Goal: Information Seeking & Learning: Learn about a topic

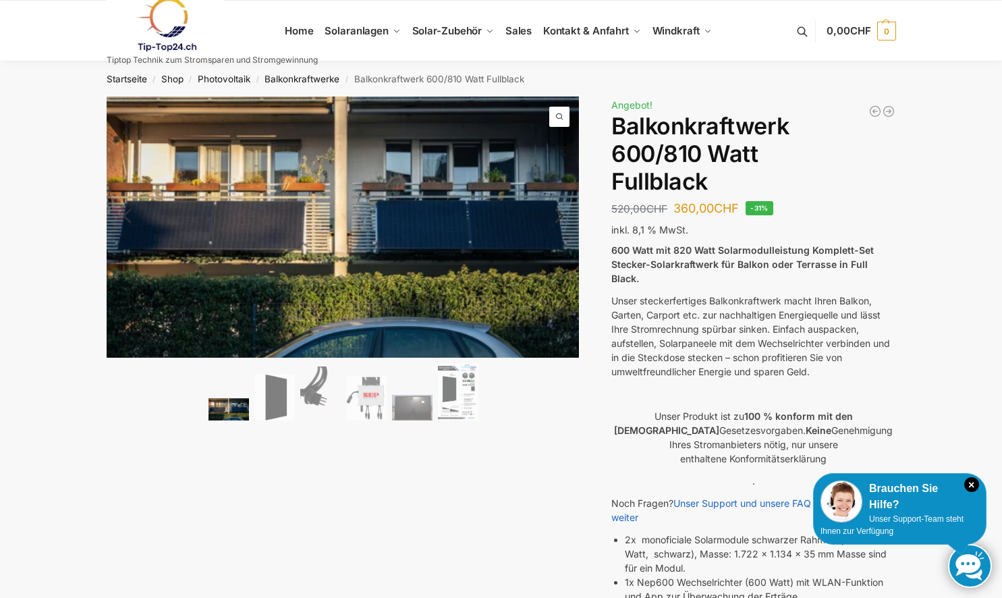
click at [296, 396] on ol at bounding box center [344, 393] width 474 height 61
click at [282, 406] on img at bounding box center [274, 397] width 40 height 47
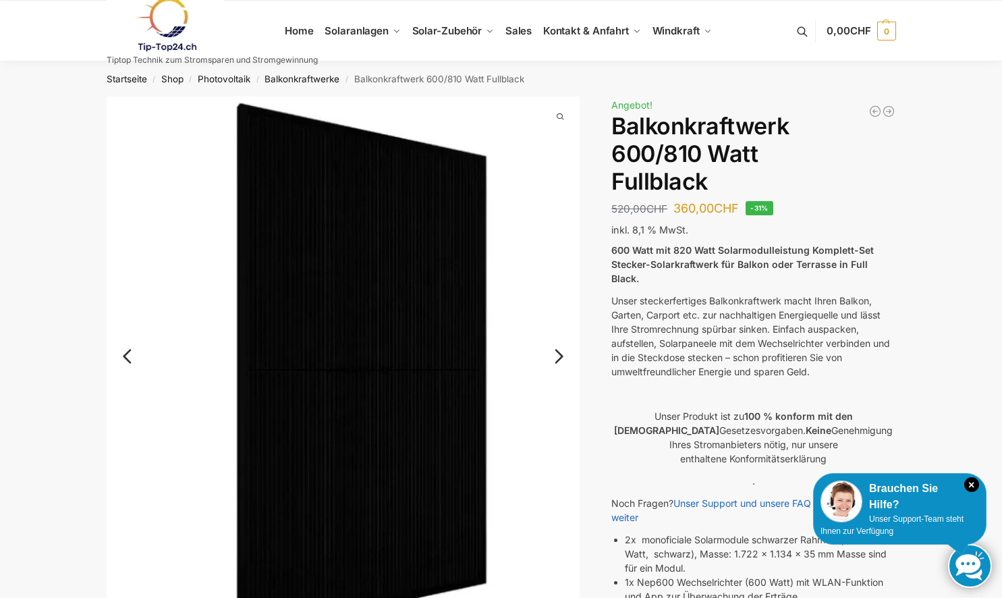
click at [570, 356] on link "Next" at bounding box center [557, 362] width 45 height 13
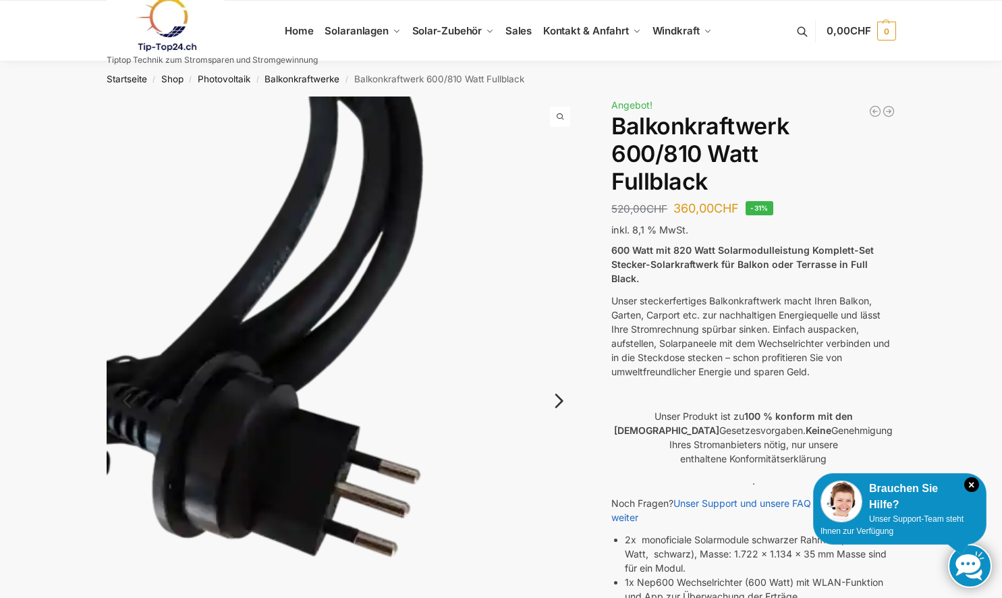
click at [560, 401] on link "Next" at bounding box center [557, 407] width 45 height 13
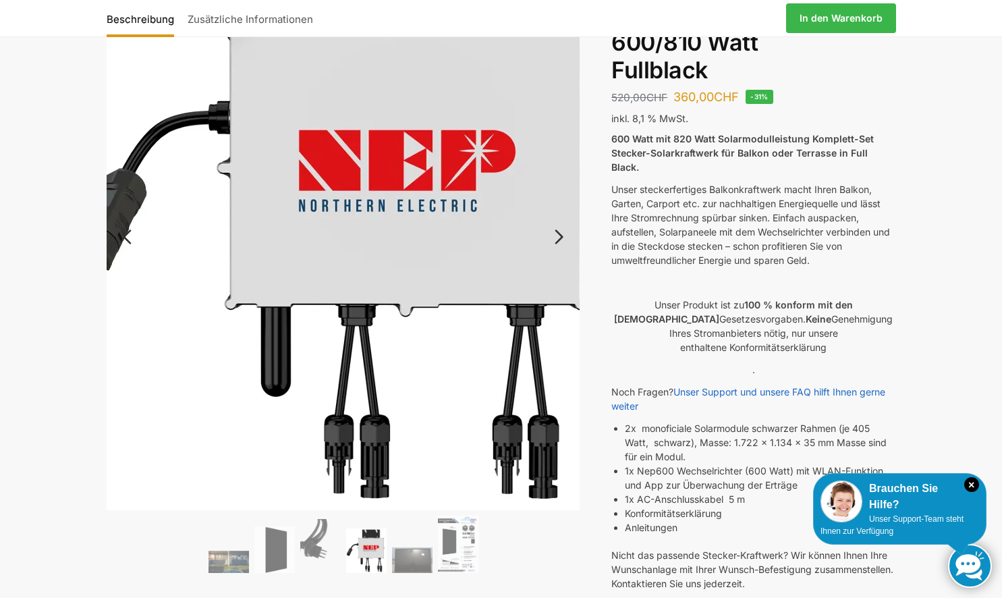
scroll to position [135, 0]
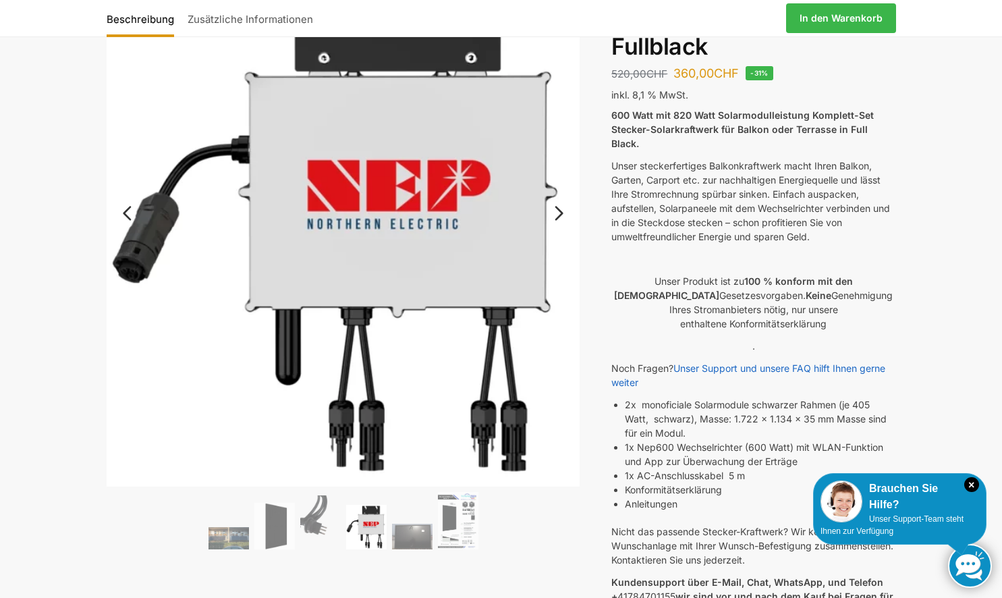
click at [556, 213] on link "Next" at bounding box center [557, 219] width 45 height 13
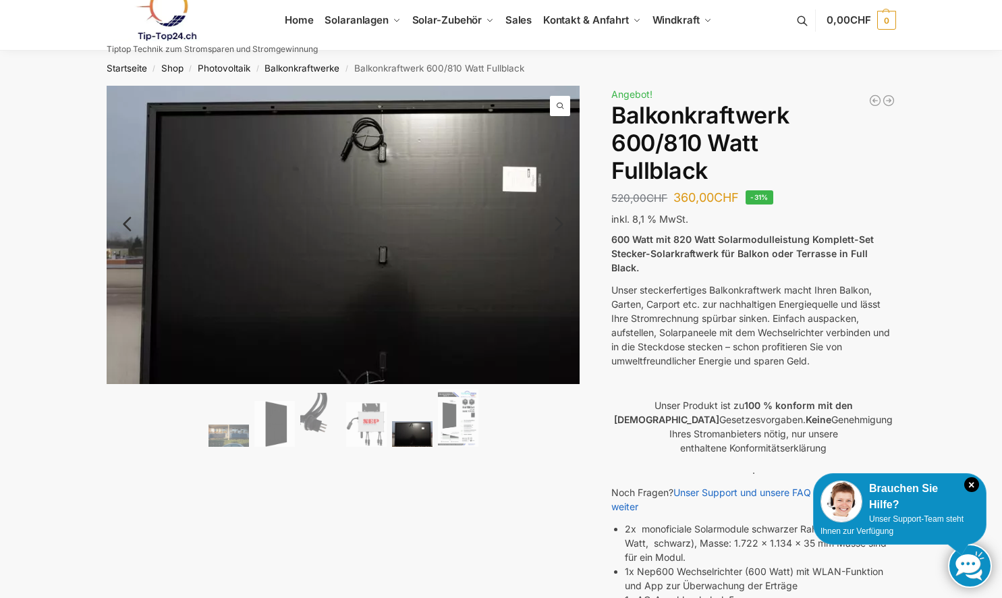
scroll to position [0, 0]
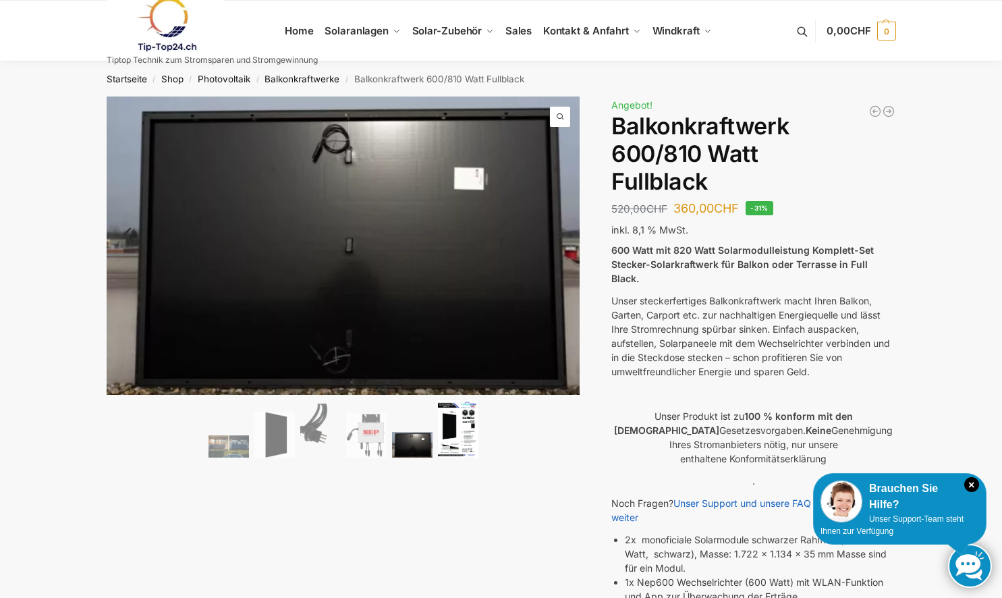
click at [458, 436] on img at bounding box center [458, 428] width 40 height 57
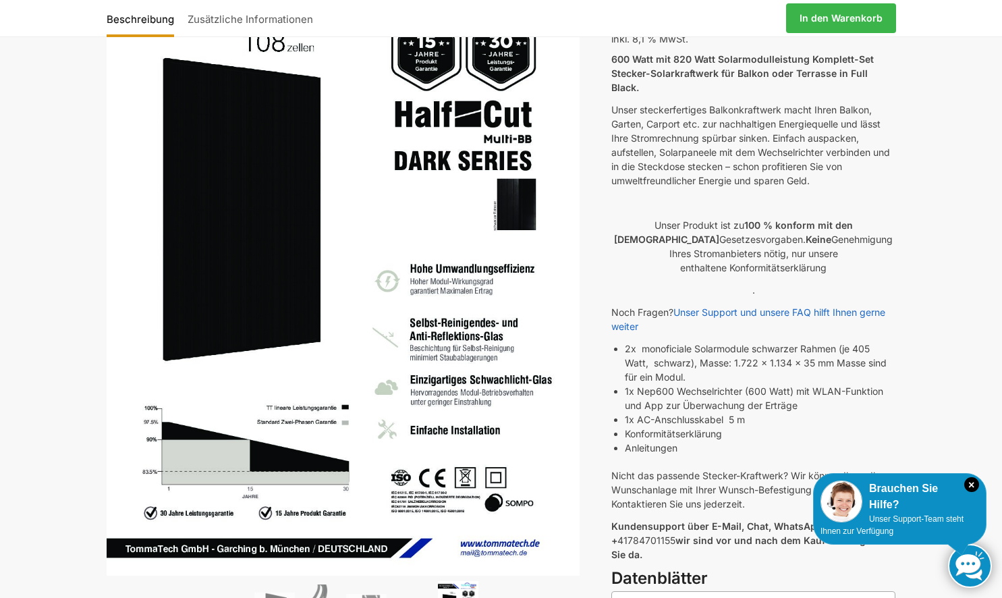
scroll to position [202, 0]
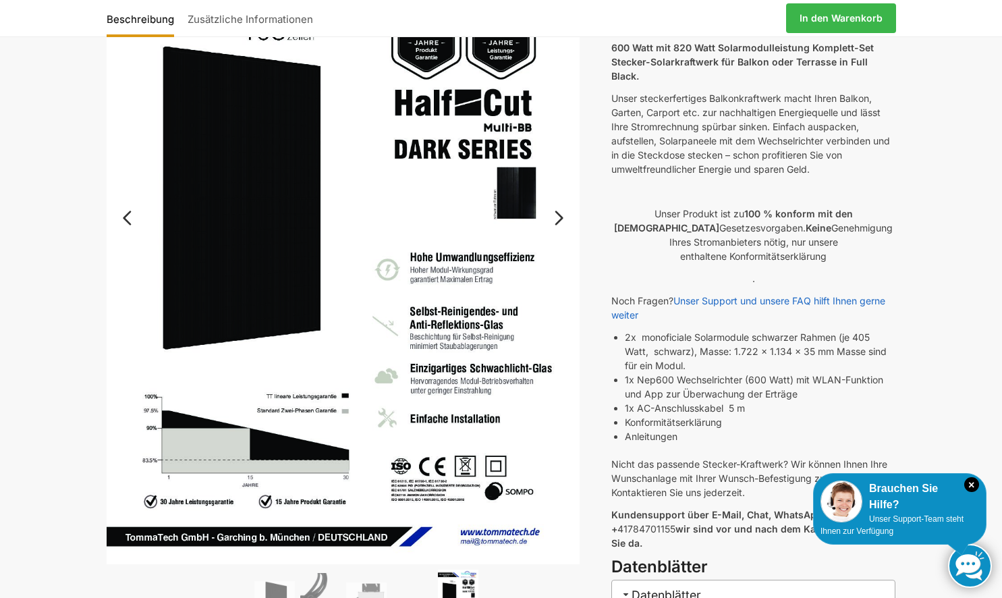
click at [132, 226] on link "Previous" at bounding box center [139, 224] width 65 height 13
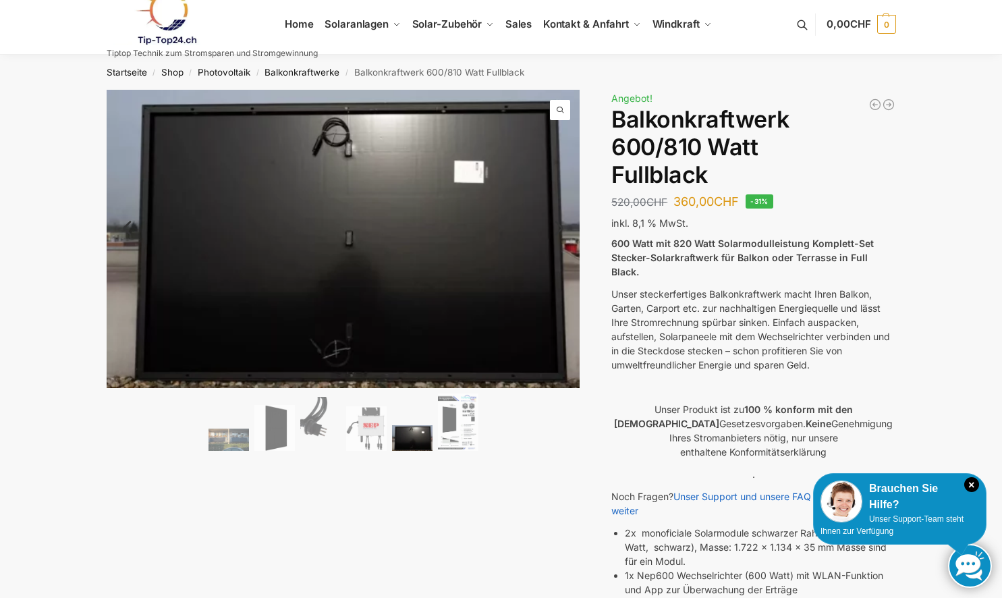
scroll to position [0, 0]
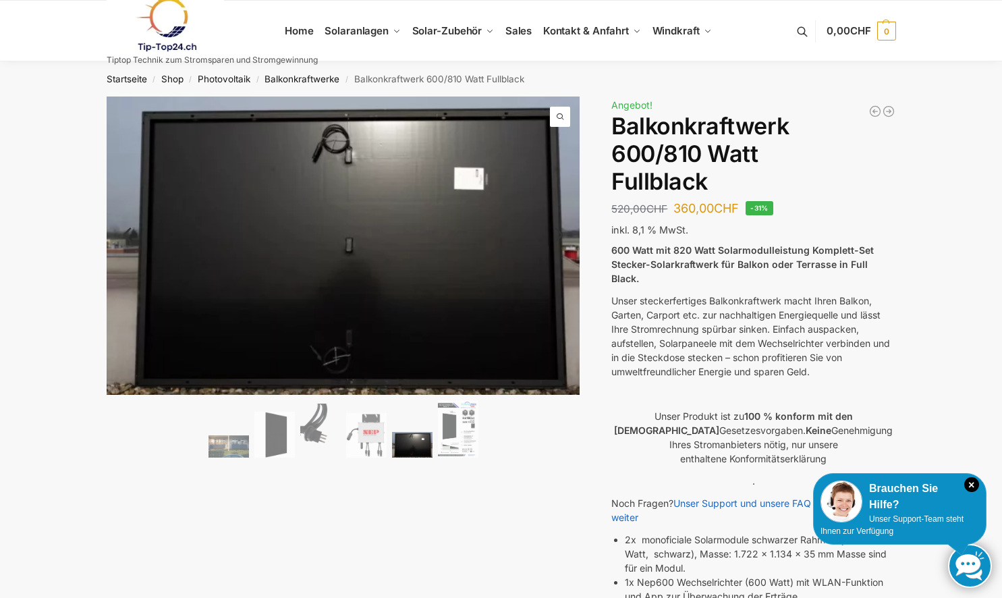
click at [131, 235] on link "Previous" at bounding box center [139, 241] width 65 height 13
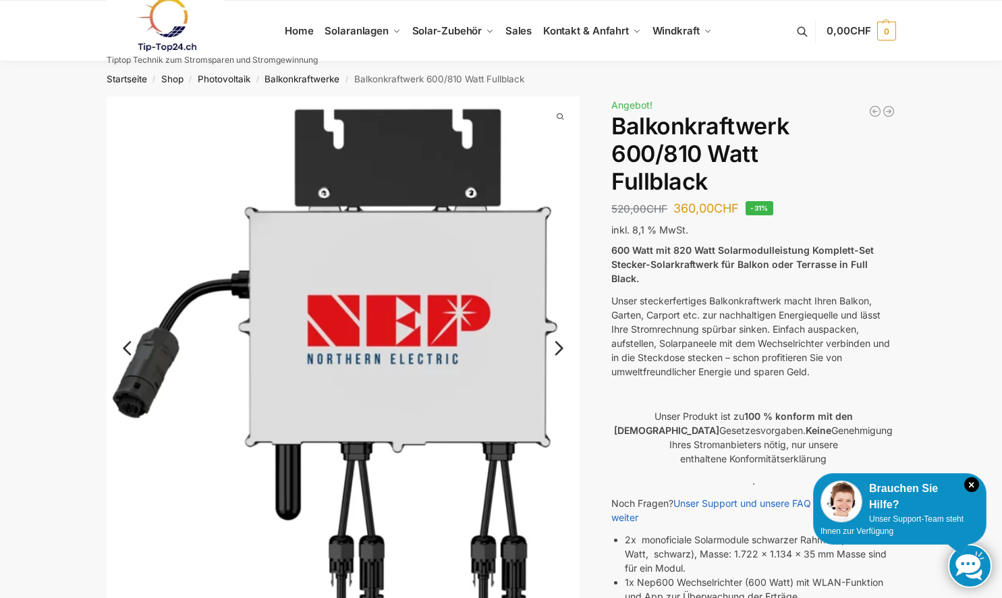
click at [121, 348] on link "Previous" at bounding box center [139, 354] width 65 height 13
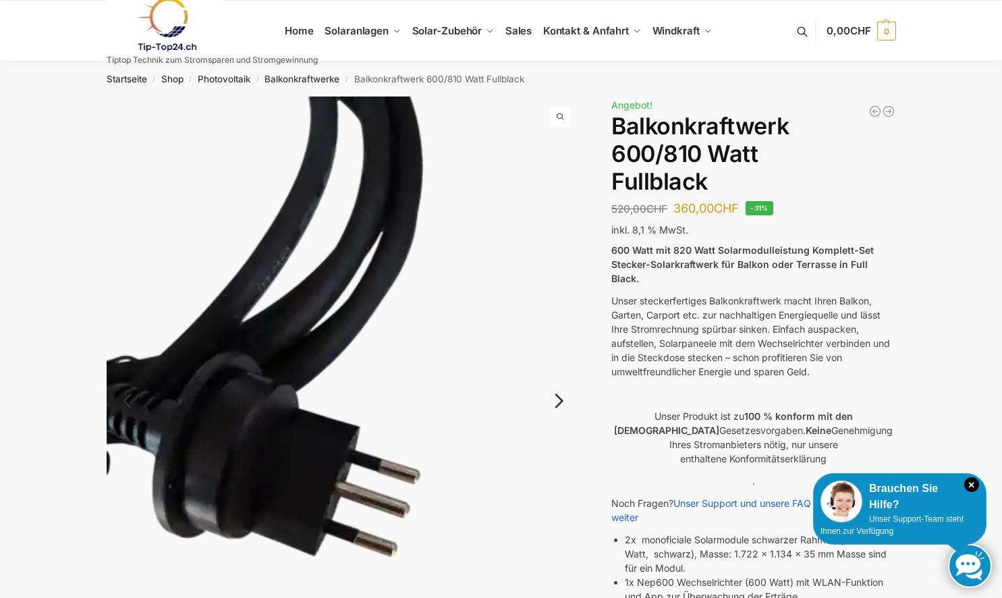
click at [127, 401] on link "Previous" at bounding box center [139, 407] width 65 height 13
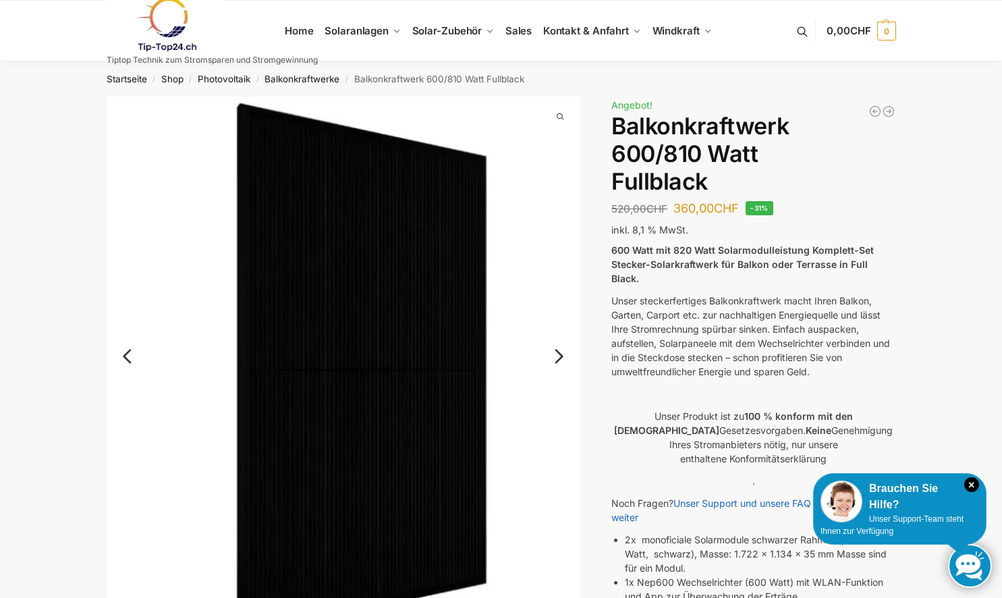
click at [127, 364] on link "Previous" at bounding box center [139, 362] width 65 height 13
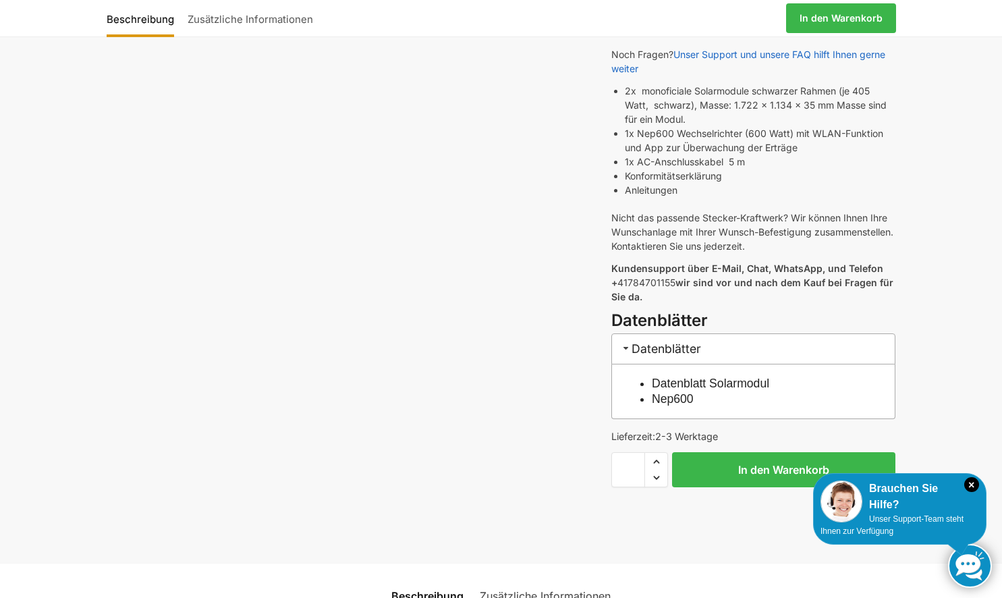
scroll to position [472, 0]
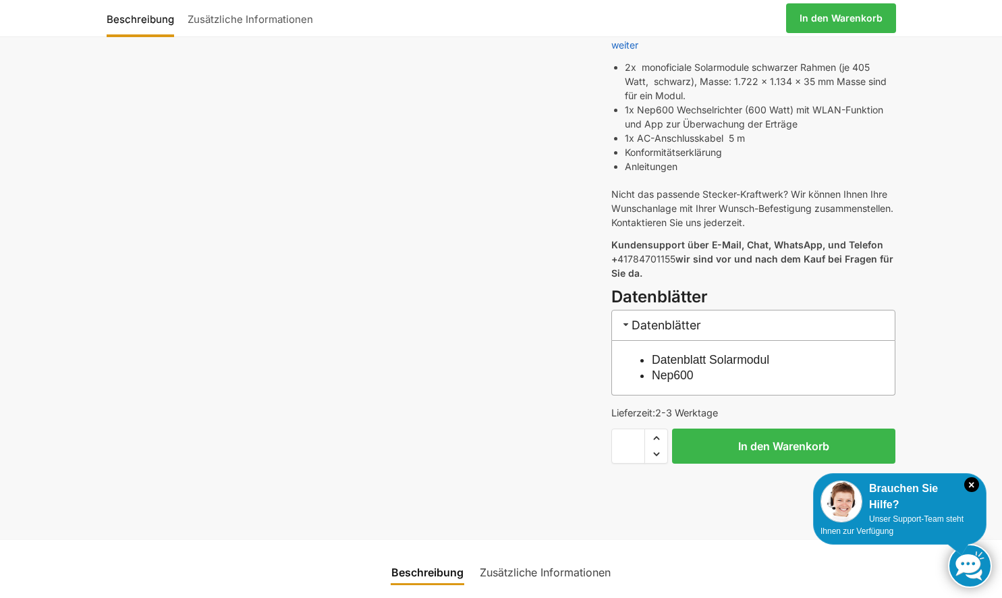
click at [678, 353] on link "Datenblatt Solarmodul" at bounding box center [710, 359] width 117 height 13
click at [667, 369] on link "Nep600" at bounding box center [673, 375] width 42 height 13
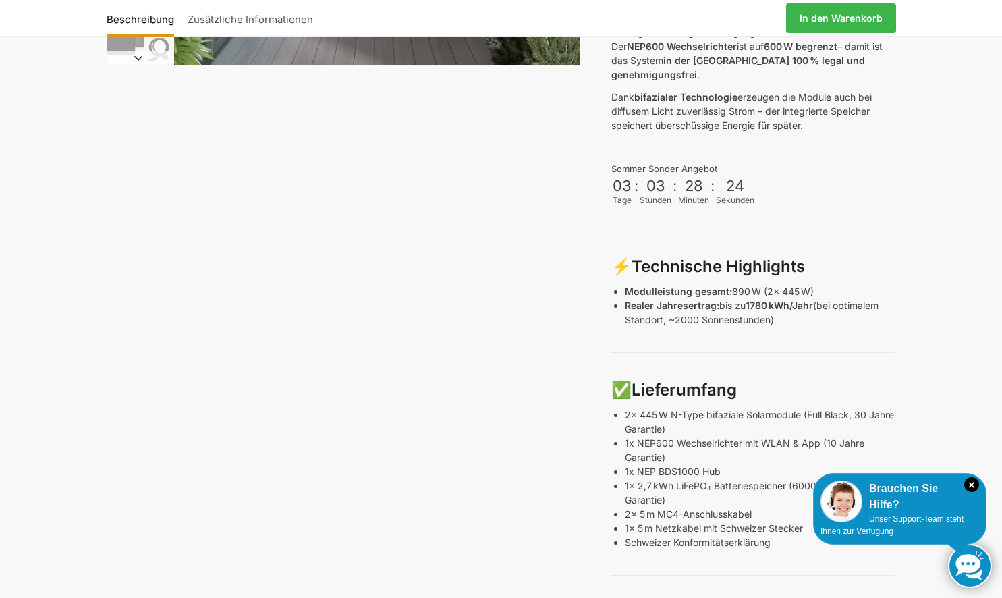
scroll to position [472, 0]
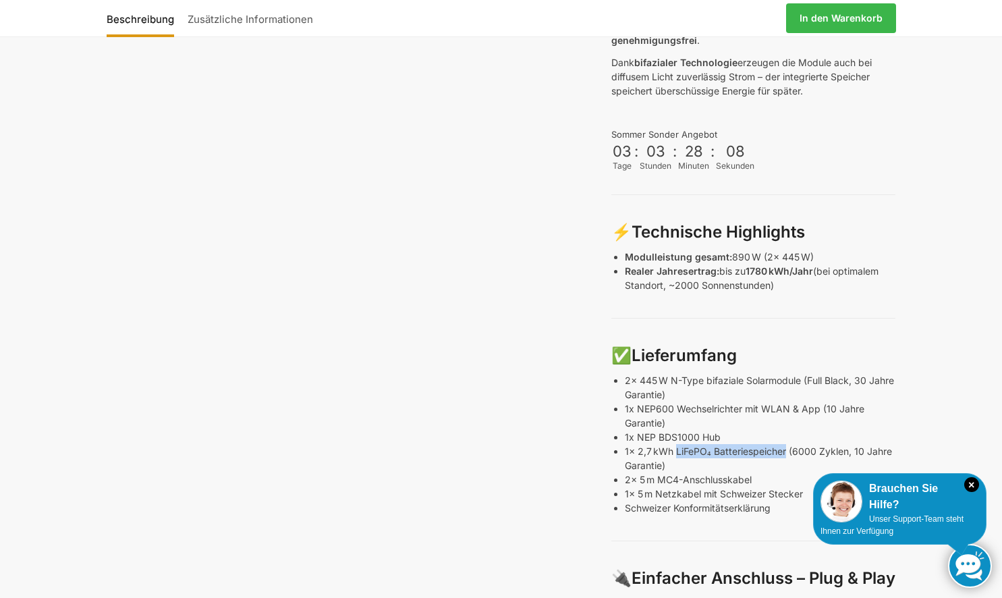
drag, startPoint x: 677, startPoint y: 412, endPoint x: 786, endPoint y: 411, distance: 109.4
click at [786, 444] on p "1x 2,7 kWh LiFePO₄ Batteriespeicher (6000 Zyklen, 10 Jahre Garantie)" at bounding box center [760, 458] width 271 height 28
copy p "LiFePO₄ Batteriespeicher"
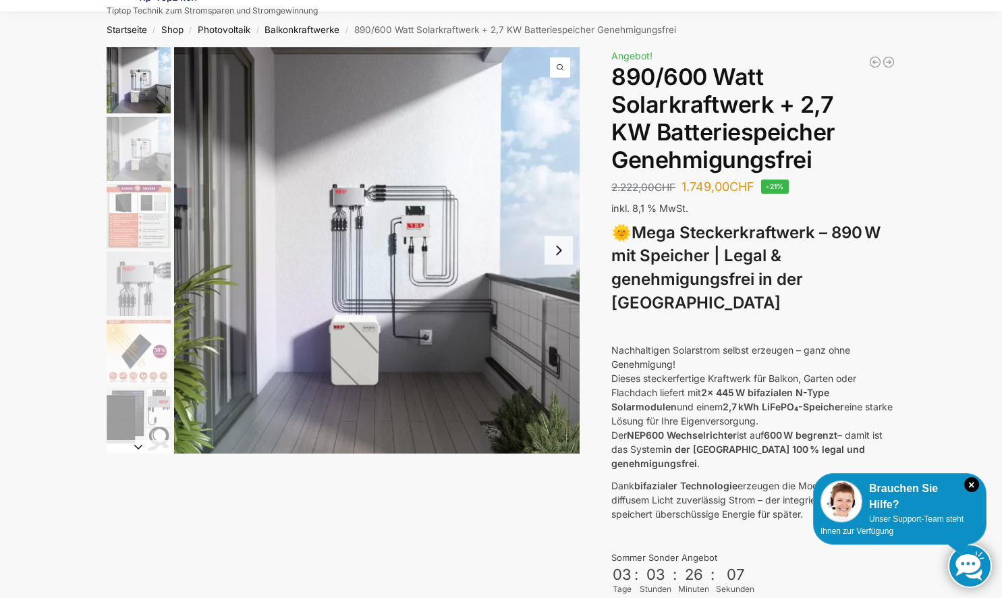
scroll to position [0, 0]
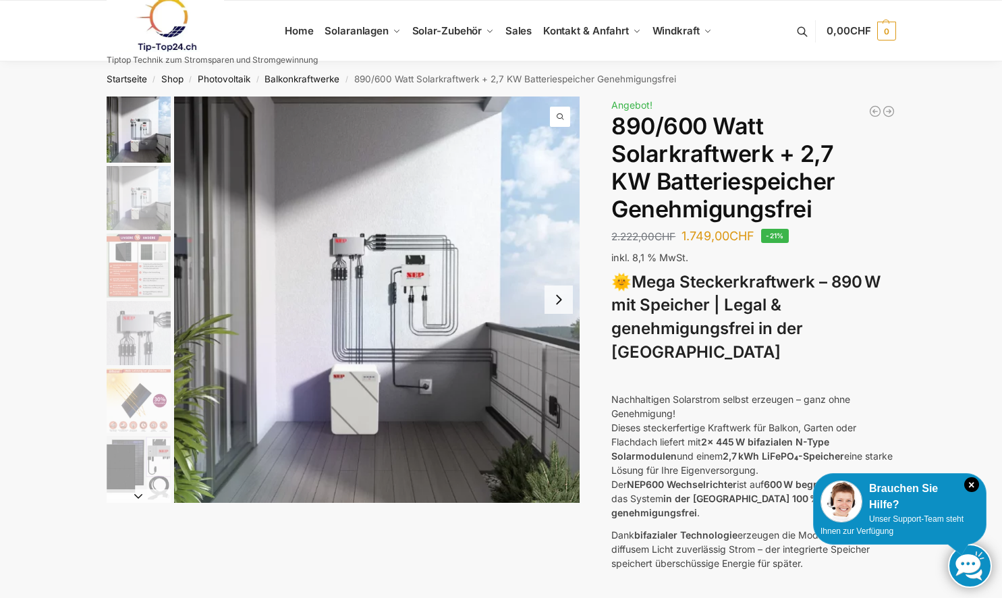
click at [148, 200] on img "2 / 12" at bounding box center [139, 198] width 64 height 64
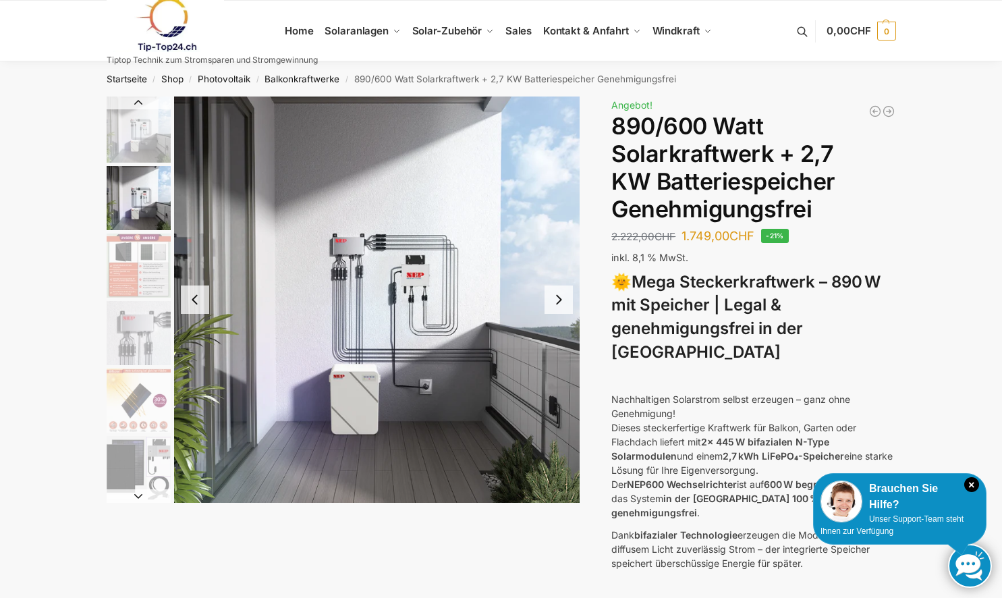
click at [147, 266] on img "3 / 12" at bounding box center [139, 266] width 64 height 64
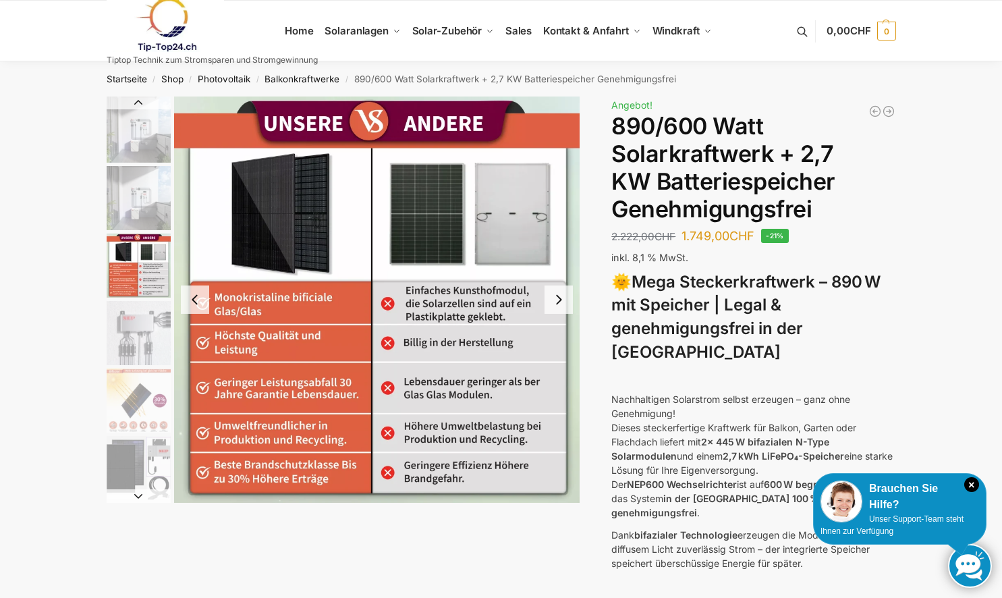
click at [127, 342] on img "4 / 12" at bounding box center [139, 333] width 64 height 64
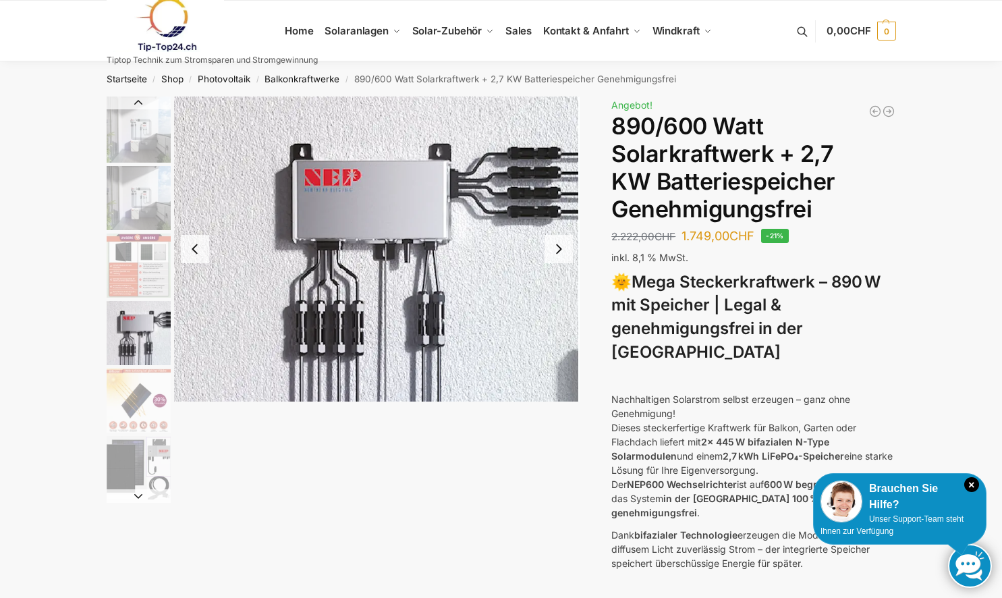
click at [146, 403] on img "5 / 12" at bounding box center [139, 401] width 64 height 64
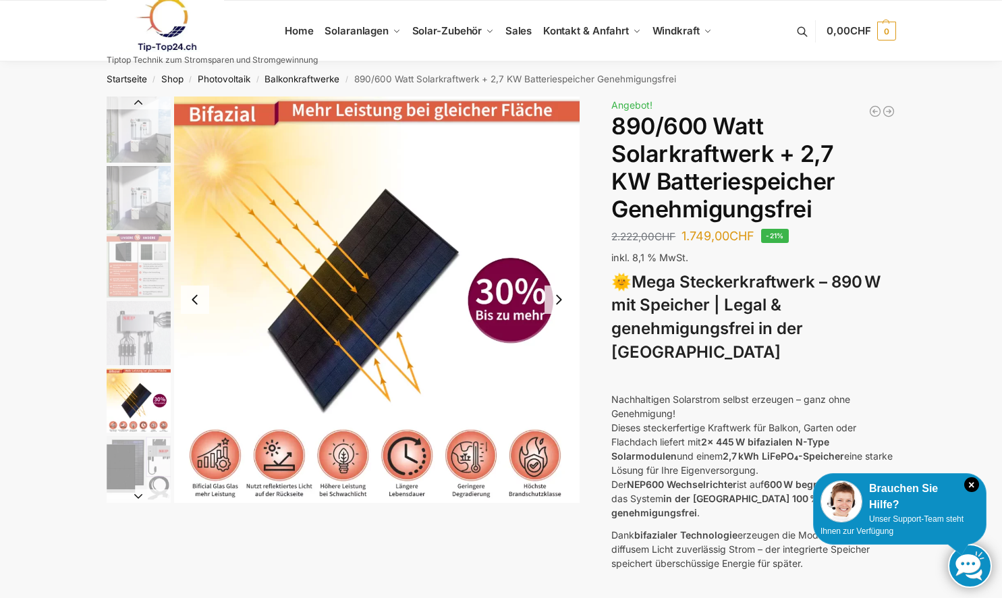
click at [131, 474] on img "6 / 12" at bounding box center [139, 468] width 64 height 64
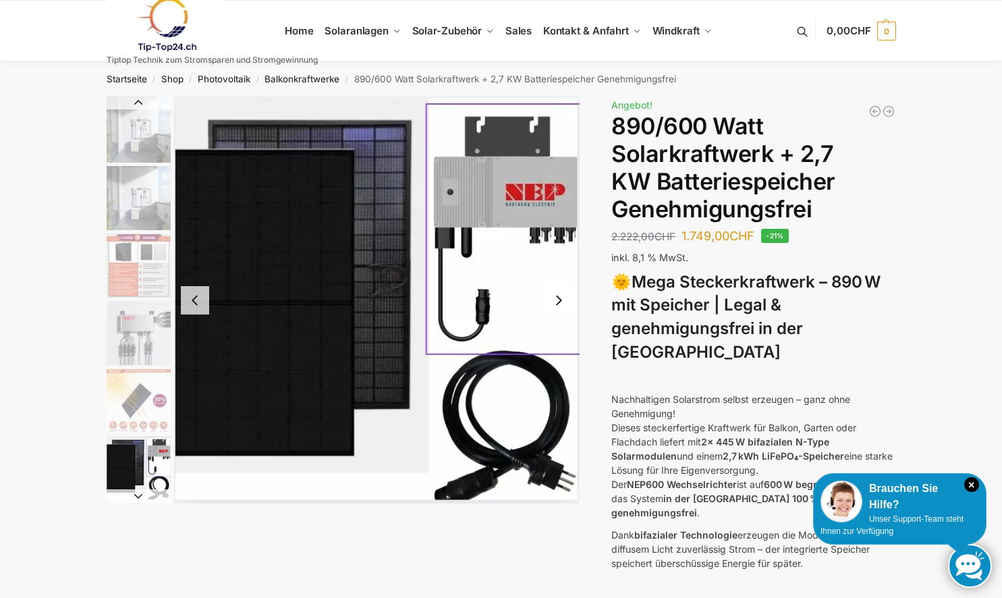
click at [164, 137] on img "1 / 12" at bounding box center [139, 130] width 64 height 66
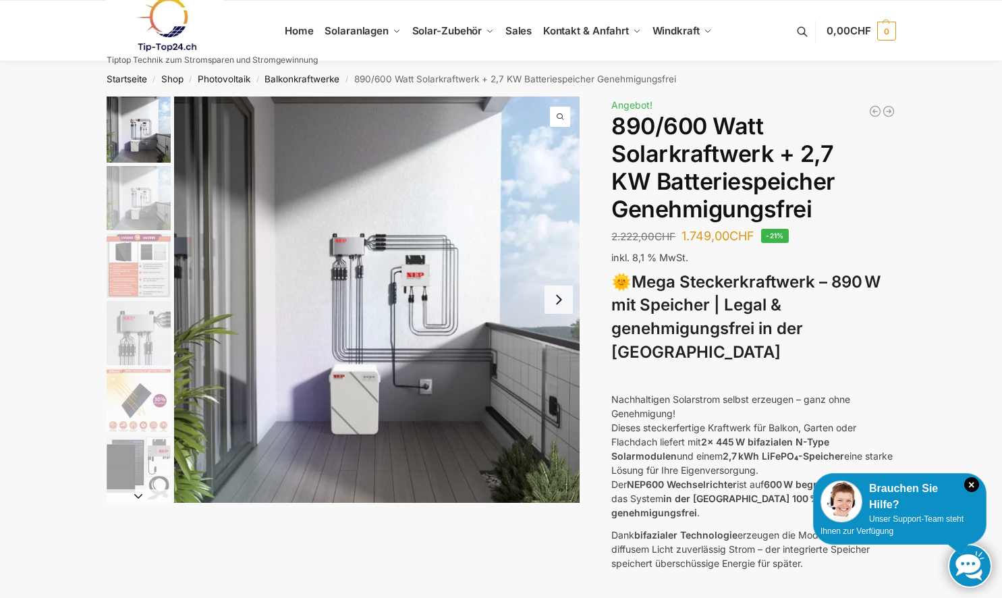
click at [374, 290] on img "1 / 12" at bounding box center [377, 300] width 406 height 406
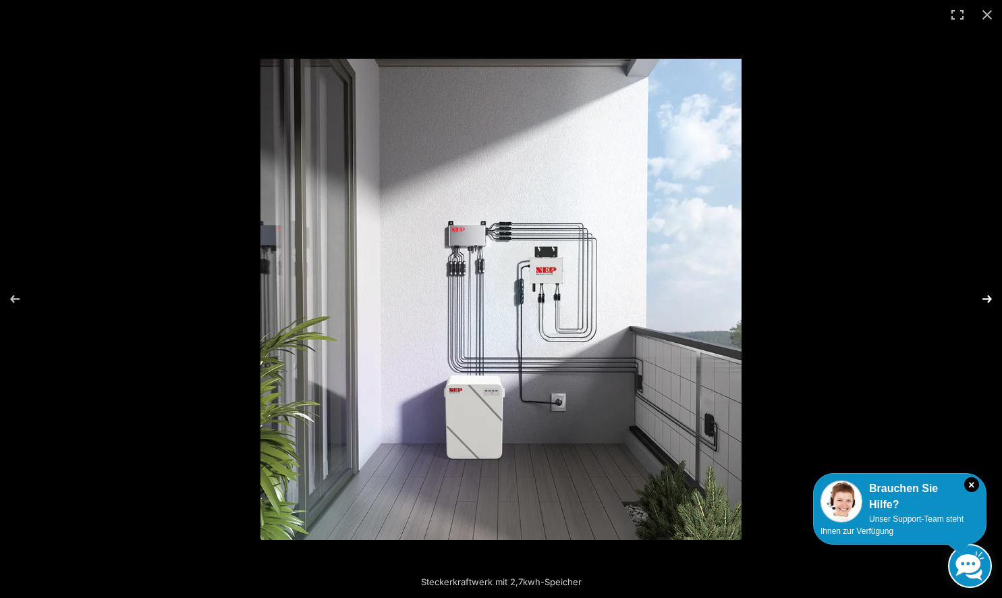
click at [987, 297] on button "Next (arrow right)" at bounding box center [978, 298] width 47 height 67
click at [983, 299] on button "Next (arrow right)" at bounding box center [978, 298] width 47 height 67
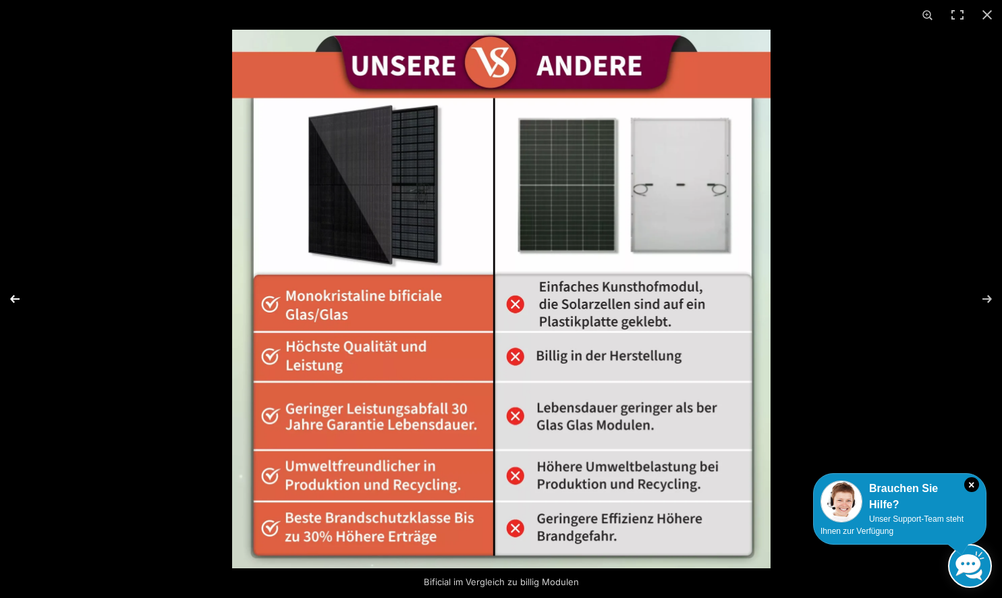
click at [12, 296] on button "Previous (arrow left)" at bounding box center [23, 298] width 47 height 67
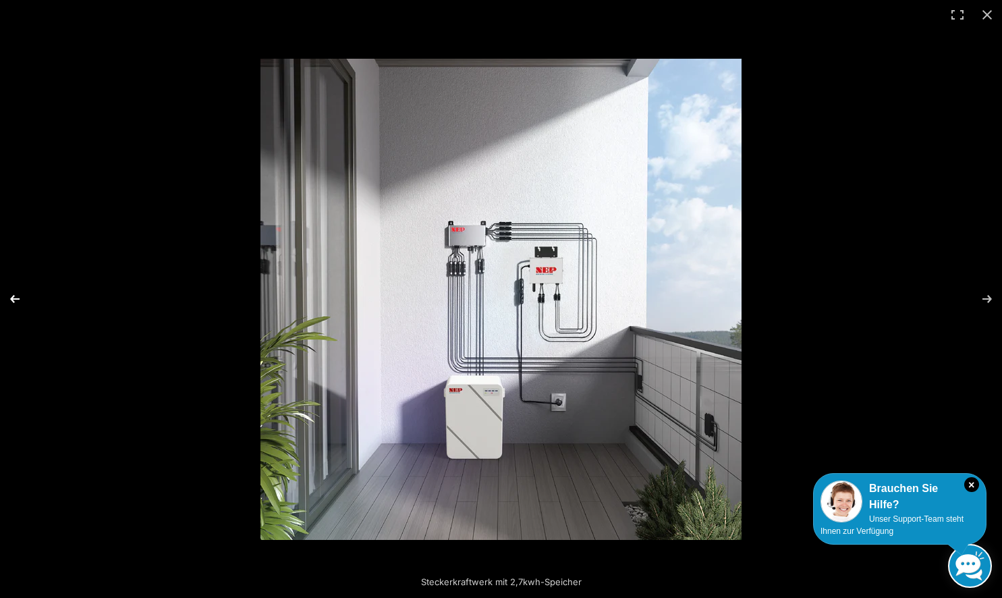
click at [12, 296] on button "Previous (arrow left)" at bounding box center [23, 298] width 47 height 67
click at [987, 13] on button "Close (Esc)" at bounding box center [988, 15] width 30 height 30
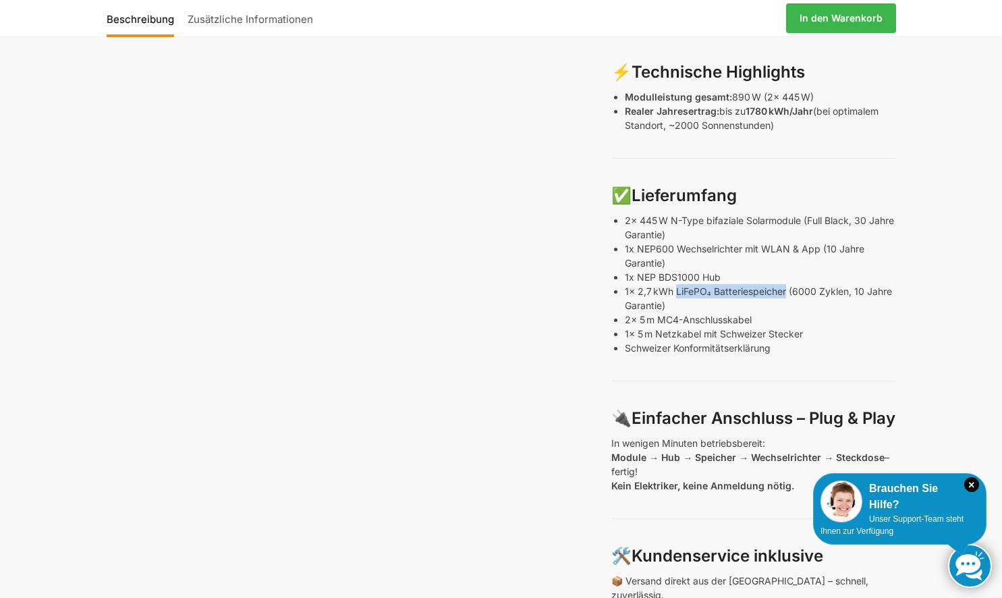
scroll to position [675, 0]
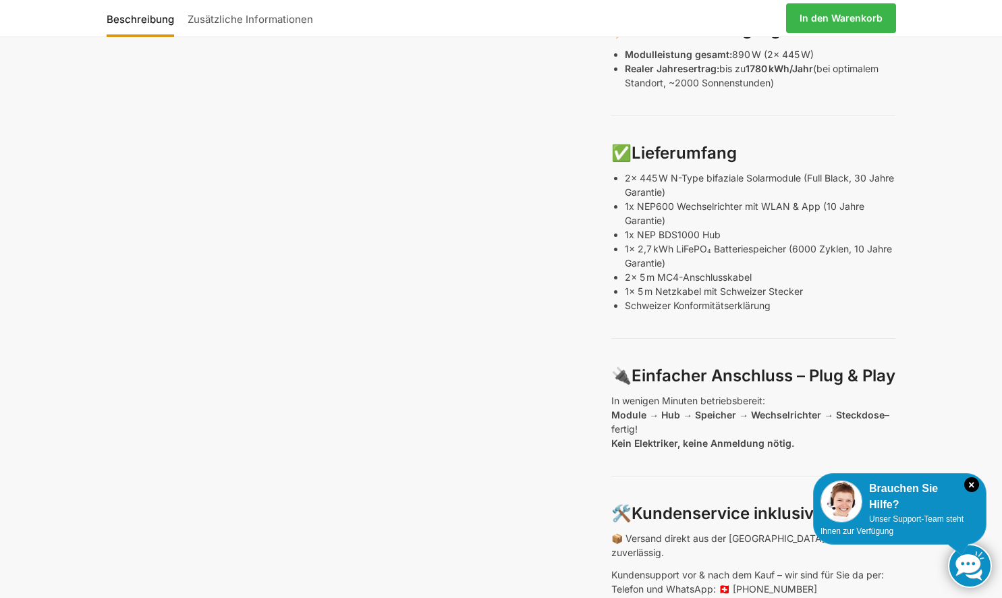
click at [898, 238] on div "Steckerkraftwerk mit 2,7kwh-Speicher Beschreibung Zusätzliche Informationen 2.2…" at bounding box center [501, 149] width 846 height 1454
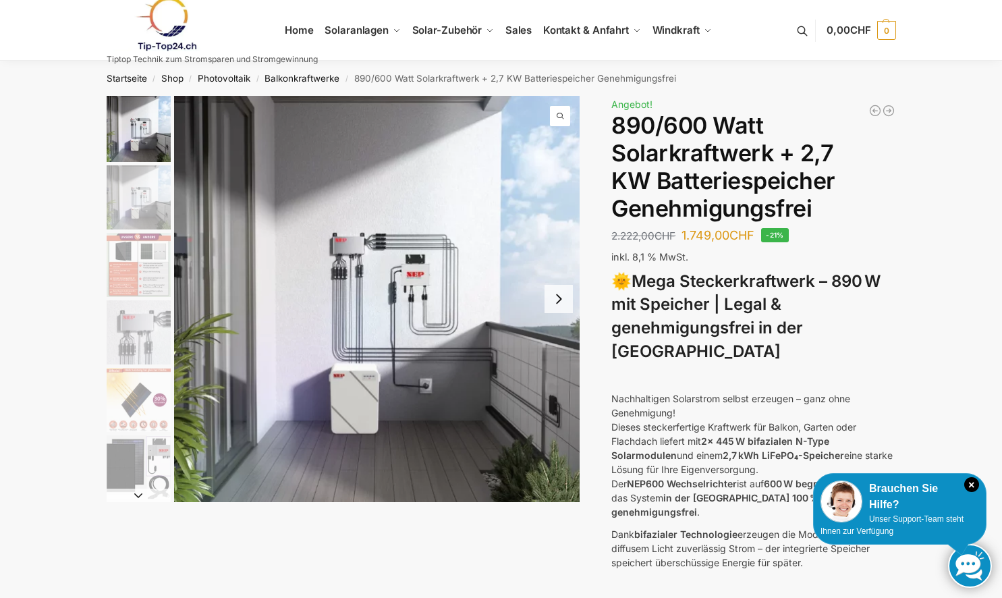
scroll to position [0, 0]
